Goal: Find specific page/section: Find specific page/section

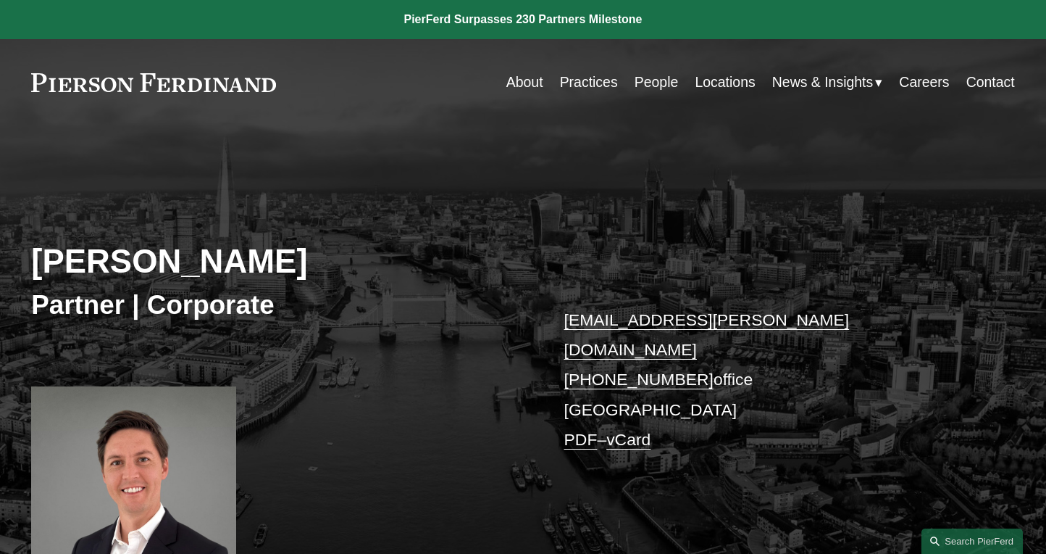
click at [642, 80] on link "People" at bounding box center [657, 82] width 44 height 28
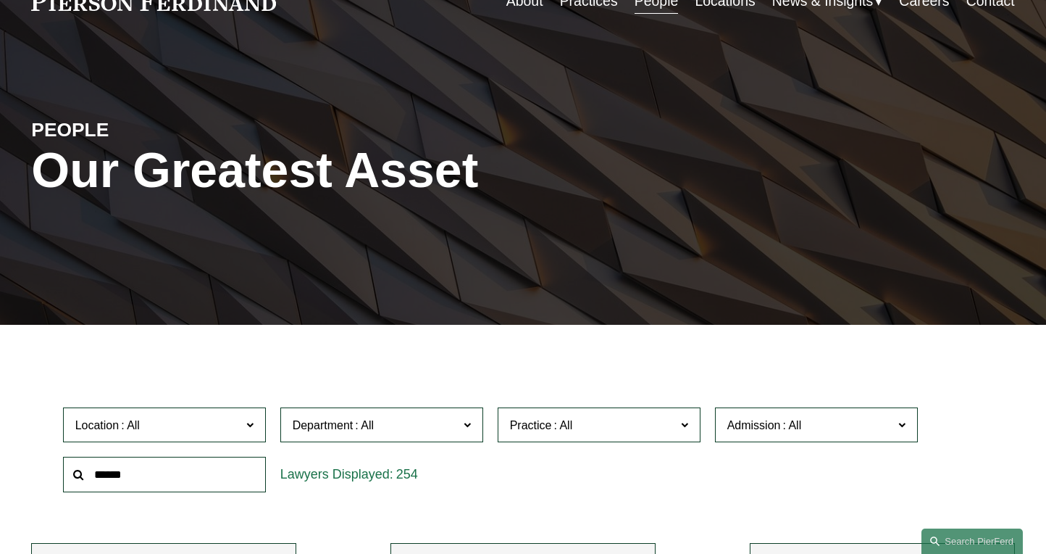
scroll to position [87, 0]
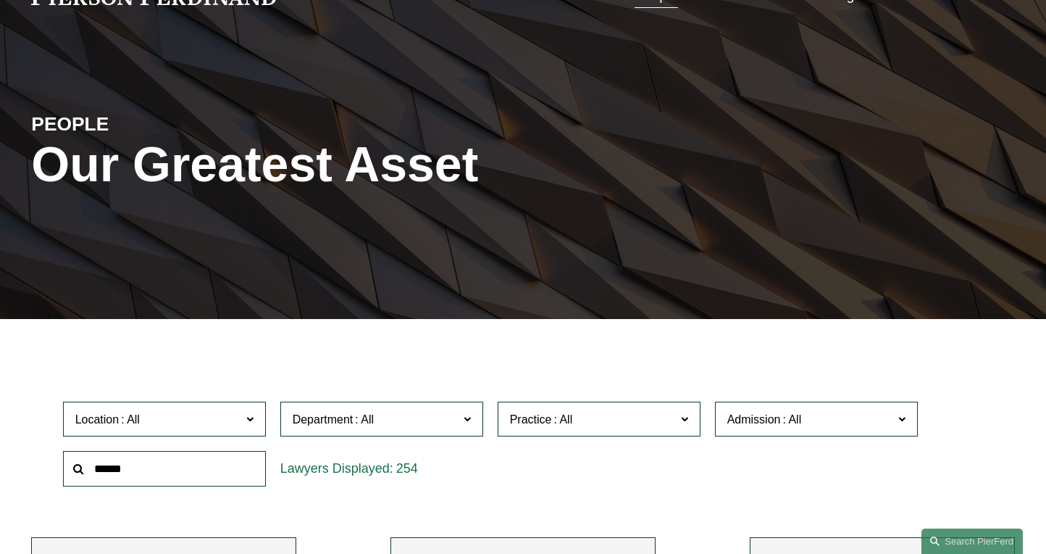
click at [204, 464] on input "text" at bounding box center [164, 469] width 203 height 36
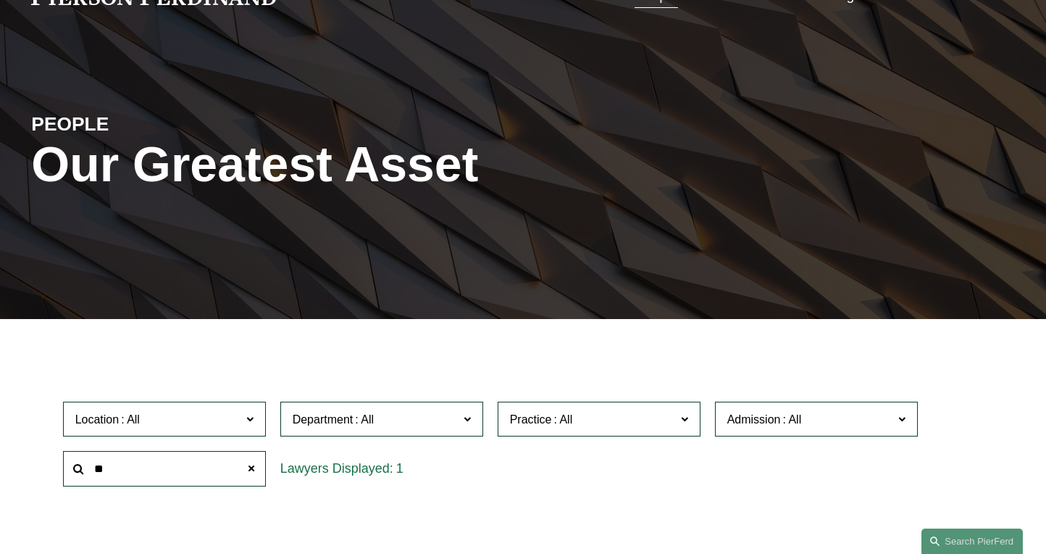
type input "*"
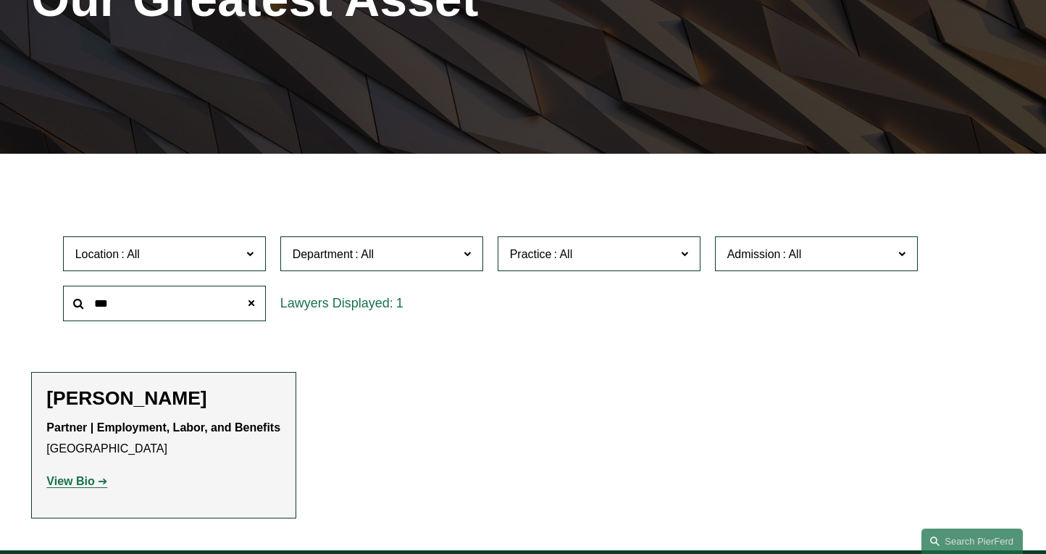
scroll to position [271, 0]
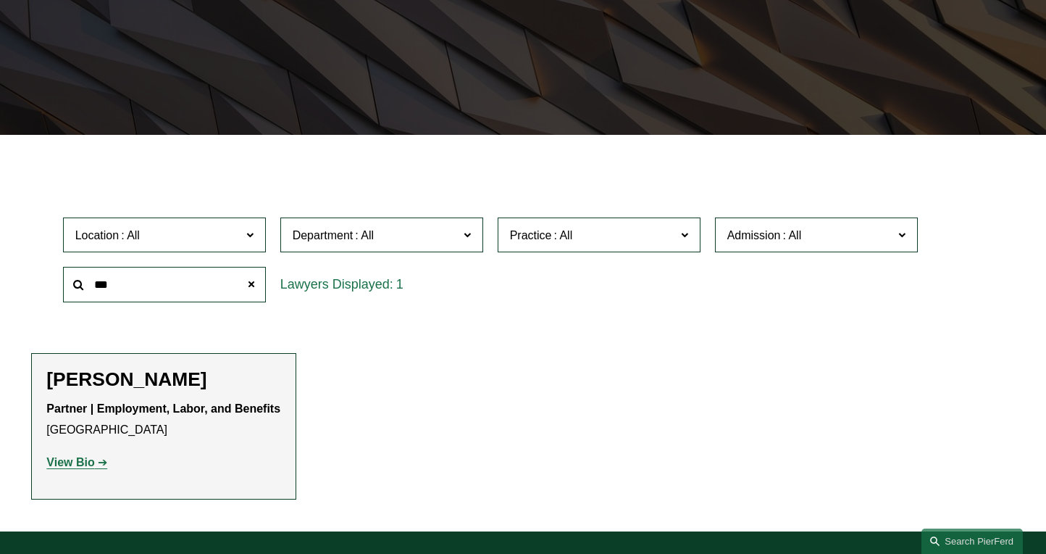
type input "***"
click at [78, 462] on strong "View Bio" at bounding box center [70, 462] width 48 height 12
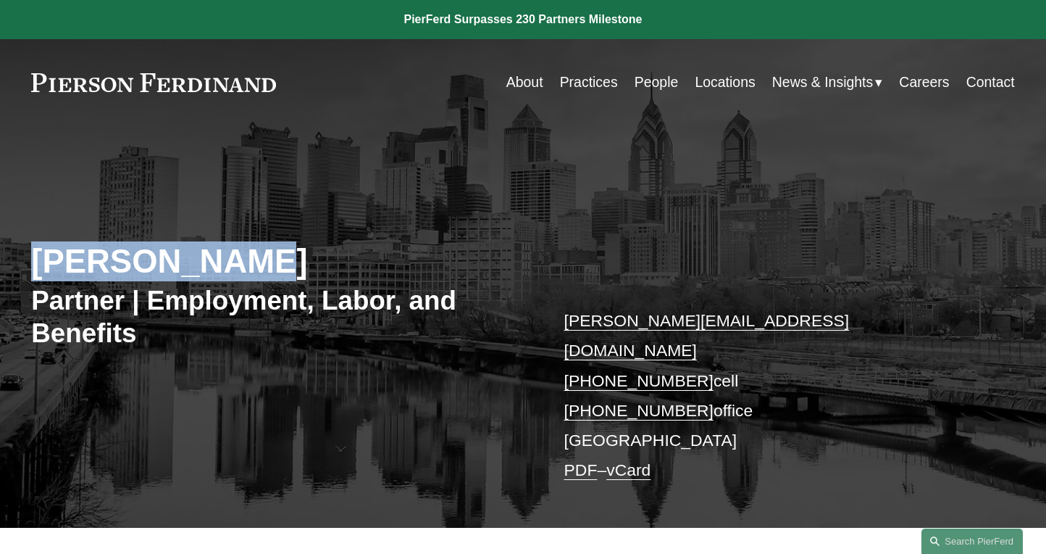
drag, startPoint x: 32, startPoint y: 253, endPoint x: 219, endPoint y: 262, distance: 187.1
click at [219, 262] on h2 "[PERSON_NAME]" at bounding box center [277, 261] width 492 height 40
copy h2 "[PERSON_NAME]"
